Goal: Task Accomplishment & Management: Manage account settings

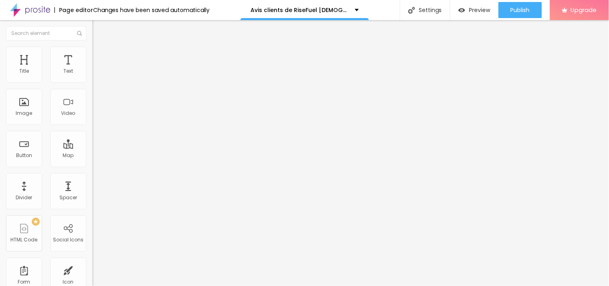
click at [92, 55] on li "Advanced" at bounding box center [138, 59] width 92 height 8
click at [92, 47] on li "Style" at bounding box center [138, 51] width 92 height 8
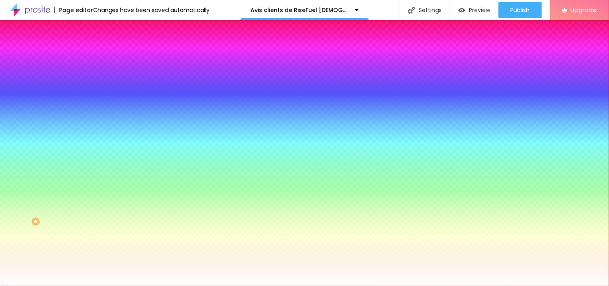
click at [92, 74] on span "Change image" at bounding box center [113, 70] width 43 height 7
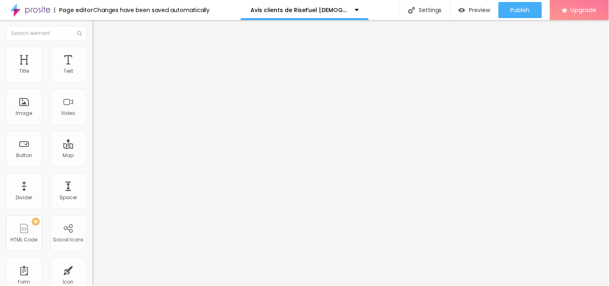
click at [92, 76] on input "Solicite um orçamento" at bounding box center [140, 71] width 96 height 8
paste input "💜Visitez-nous ici 👇"
type input "💜Visitez-nous ici 👇"
click at [92, 162] on input "https://" at bounding box center [140, 161] width 96 height 8
paste input "[URL][DOMAIN_NAME]"
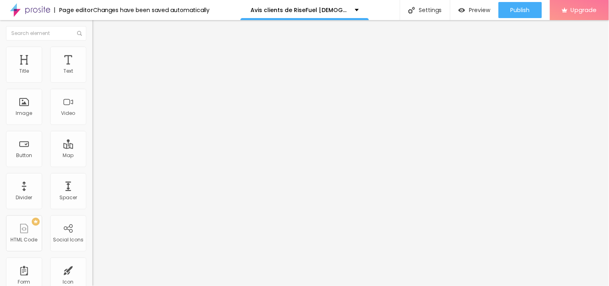
scroll to position [0, 52]
type input "https://[URL][DOMAIN_NAME]"
click at [92, 180] on div "Open in new tab" at bounding box center [138, 178] width 92 height 4
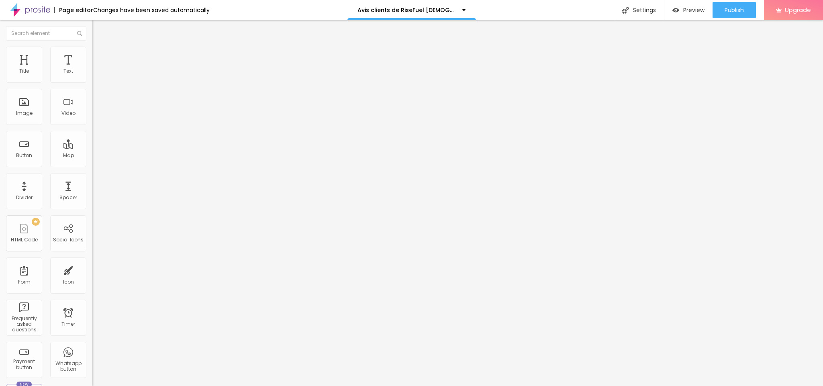
click at [92, 69] on span "Add image" at bounding box center [108, 65] width 33 height 7
click at [92, 165] on input "https://" at bounding box center [140, 161] width 96 height 8
paste input "[URL][DOMAIN_NAME]"
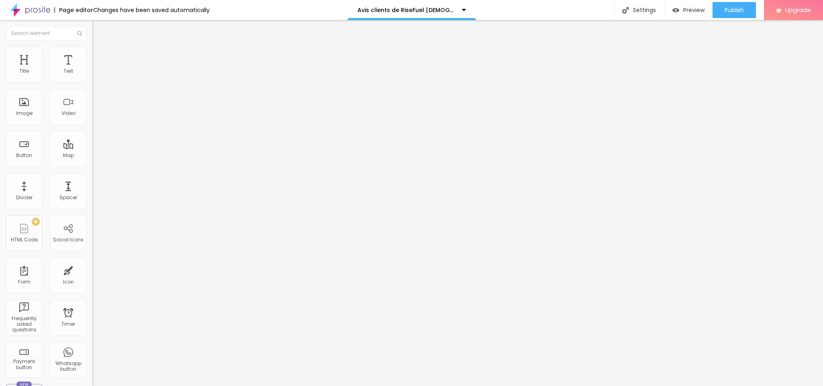
scroll to position [0, 52]
type input "https://[URL][DOMAIN_NAME]"
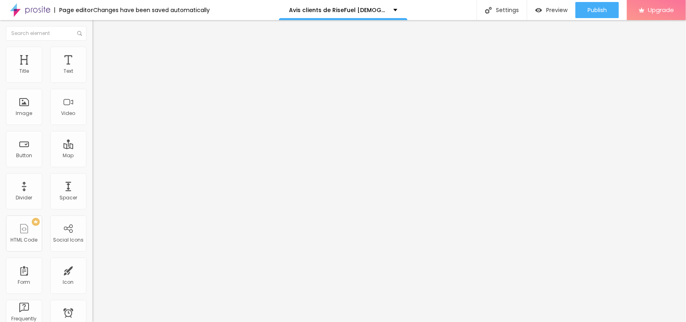
click at [92, 55] on ul "Content Style Advanced" at bounding box center [138, 51] width 92 height 24
click at [92, 56] on ul "Content Style Advanced" at bounding box center [138, 51] width 92 height 24
drag, startPoint x: 41, startPoint y: 59, endPoint x: 46, endPoint y: 55, distance: 7.2
click at [100, 55] on span "Style" at bounding box center [106, 52] width 12 height 7
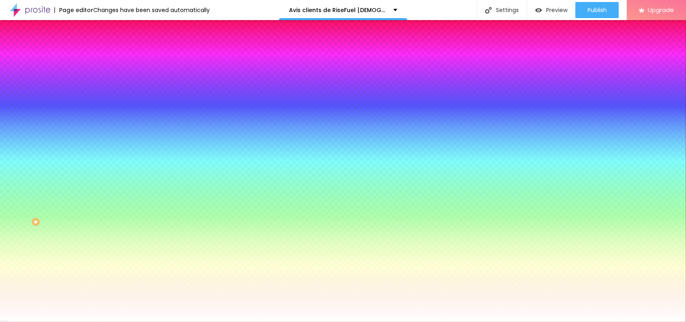
click at [92, 73] on div "Change image" at bounding box center [138, 70] width 92 height 6
click at [135, 74] on span at bounding box center [137, 70] width 5 height 7
click at [92, 117] on input "#FFFFFF" at bounding box center [140, 113] width 96 height 8
click at [92, 109] on div at bounding box center [138, 109] width 92 height 0
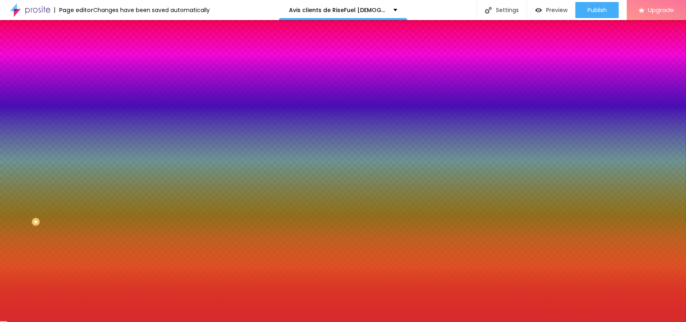
drag, startPoint x: 54, startPoint y: 166, endPoint x: 54, endPoint y: 172, distance: 5.6
click at [54, 172] on div at bounding box center [343, 161] width 686 height 322
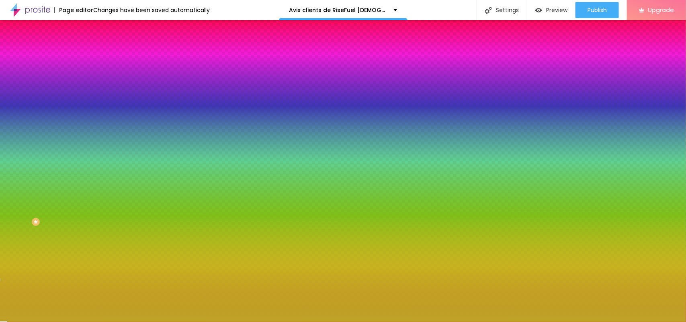
drag, startPoint x: 69, startPoint y: 183, endPoint x: 78, endPoint y: 209, distance: 27.8
click at [92, 117] on div at bounding box center [138, 117] width 92 height 0
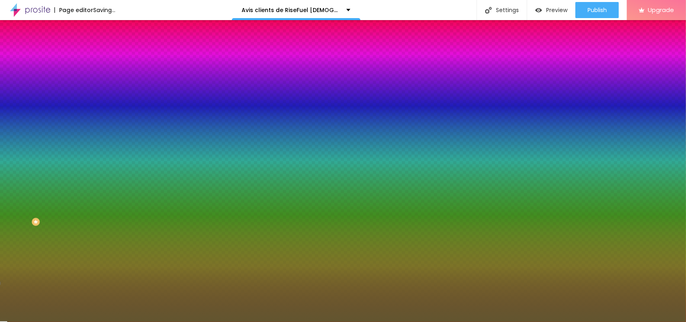
drag, startPoint x: 35, startPoint y: 196, endPoint x: 39, endPoint y: 193, distance: 4.9
click at [39, 193] on div at bounding box center [343, 161] width 686 height 322
click at [69, 170] on div at bounding box center [343, 161] width 686 height 322
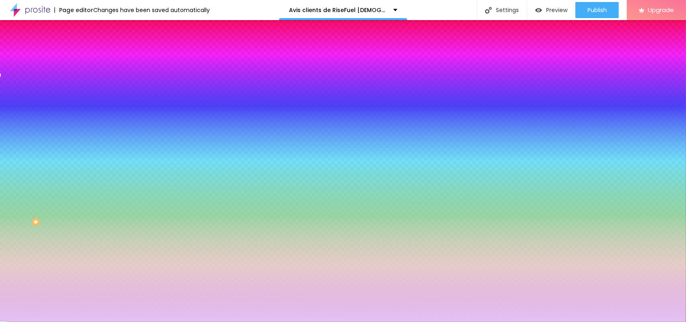
type input "#E2C2F4"
drag, startPoint x: 58, startPoint y: 179, endPoint x: 23, endPoint y: 158, distance: 41.3
click at [23, 158] on div at bounding box center [343, 161] width 686 height 322
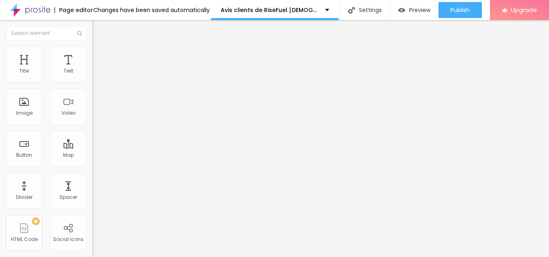
click at [92, 108] on img at bounding box center [95, 105] width 6 height 6
click at [92, 115] on div at bounding box center [138, 105] width 92 height 19
click at [92, 102] on img at bounding box center [95, 99] width 6 height 6
click at [92, 109] on div at bounding box center [138, 105] width 92 height 6
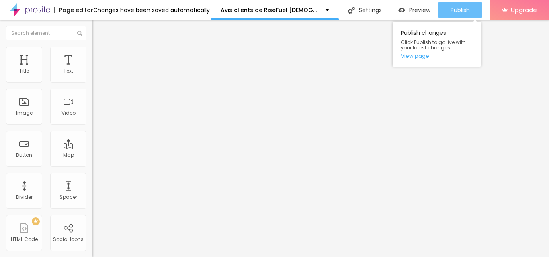
click at [466, 12] on span "Publish" at bounding box center [459, 10] width 19 height 6
